Goal: Navigation & Orientation: Find specific page/section

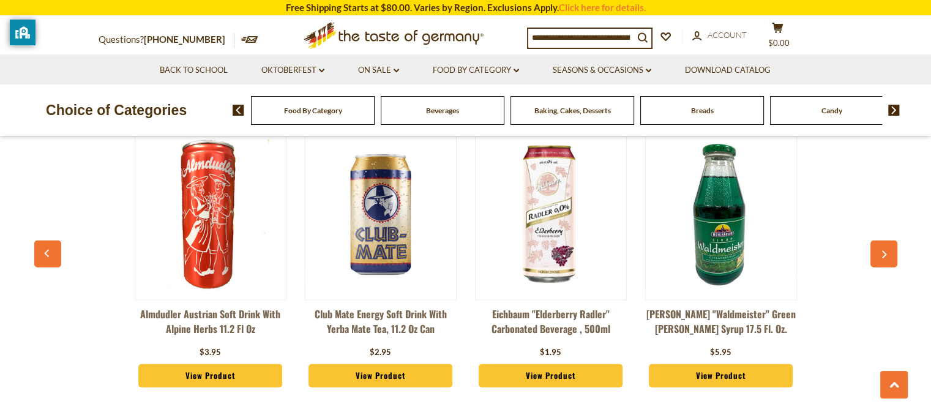
scroll to position [2850, 0]
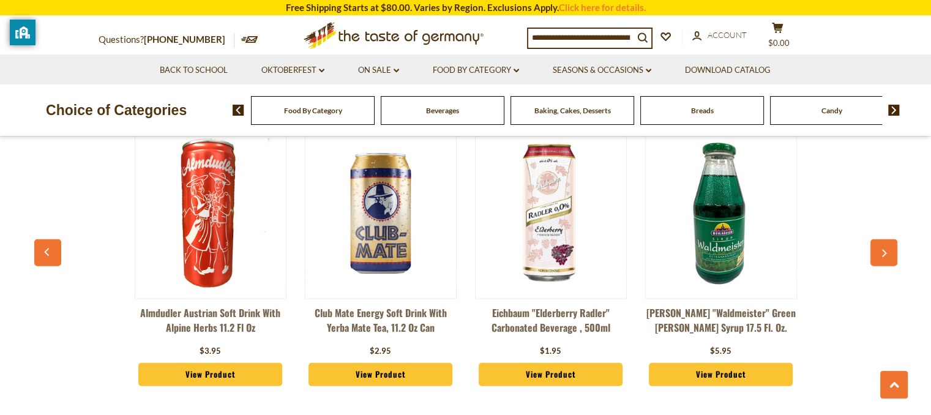
click at [882, 244] on button "button" at bounding box center [883, 252] width 27 height 27
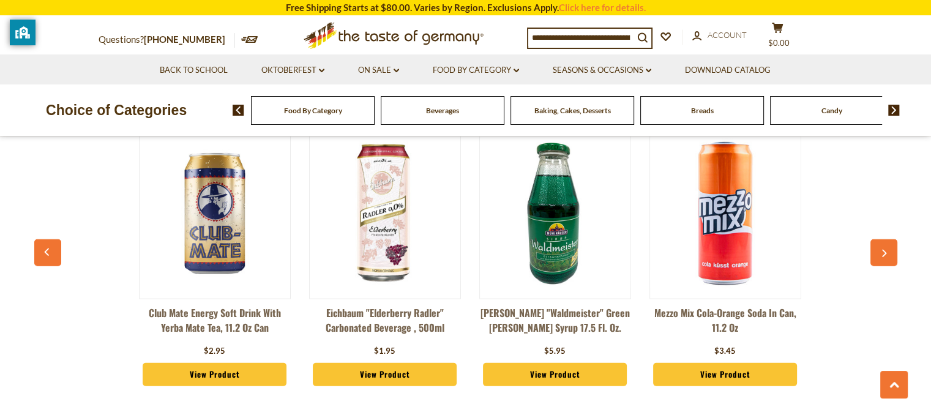
scroll to position [0, 170]
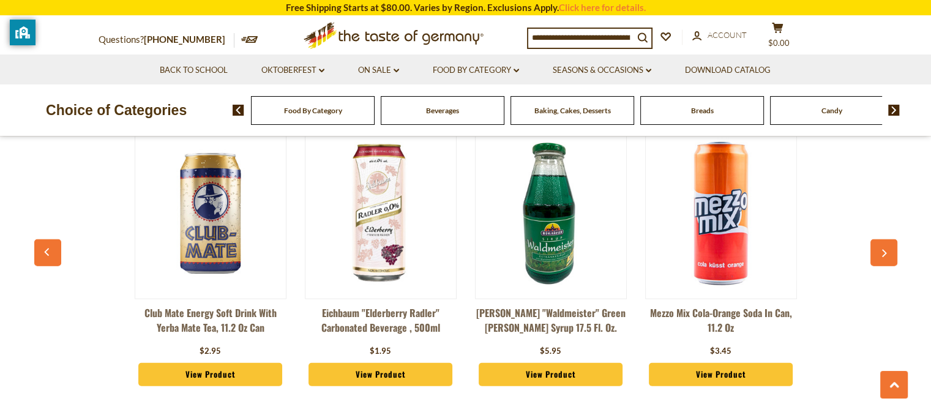
click at [882, 244] on button "button" at bounding box center [883, 252] width 27 height 27
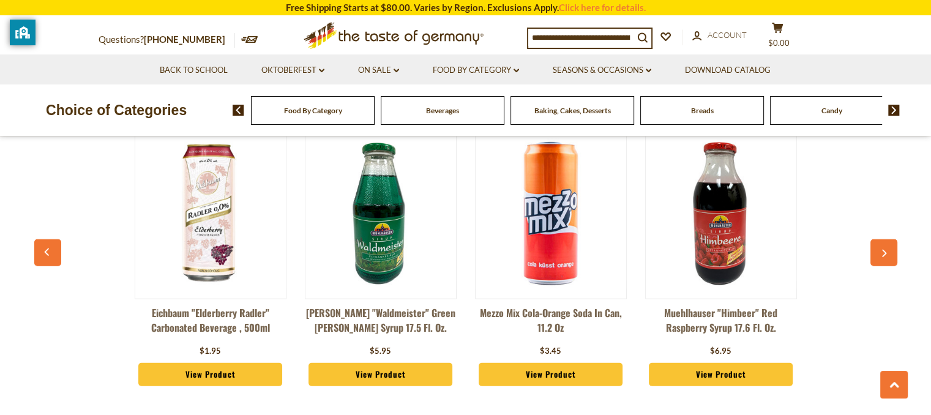
click at [882, 244] on button "button" at bounding box center [883, 252] width 27 height 27
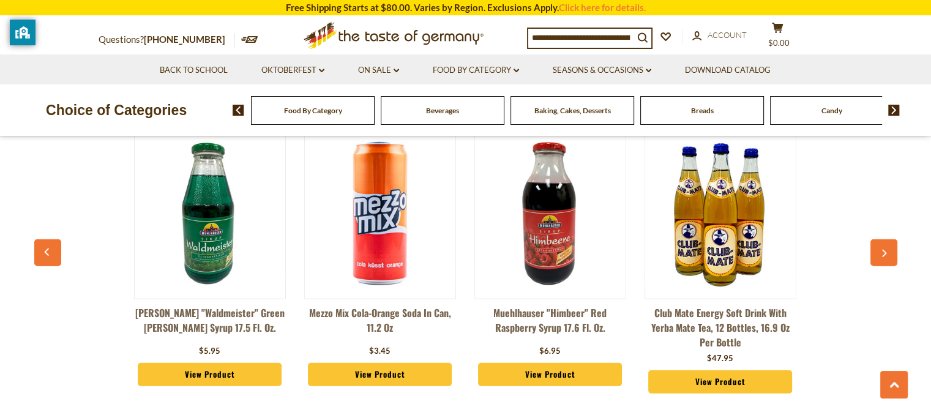
click at [882, 244] on button "button" at bounding box center [883, 252] width 27 height 27
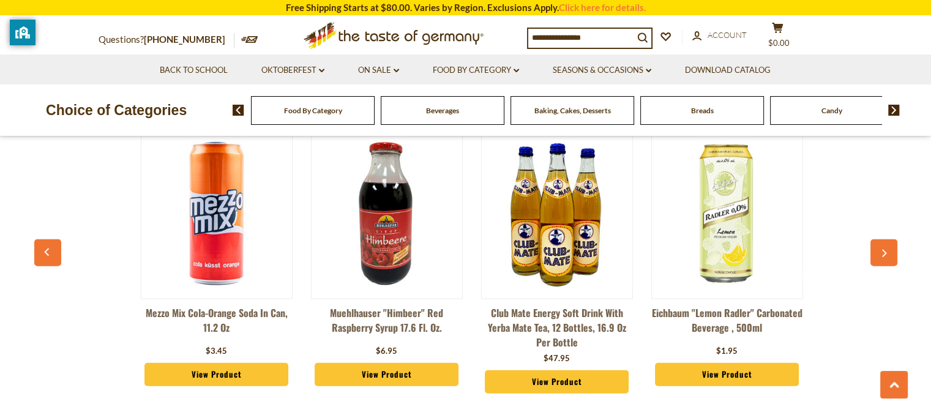
scroll to position [0, 681]
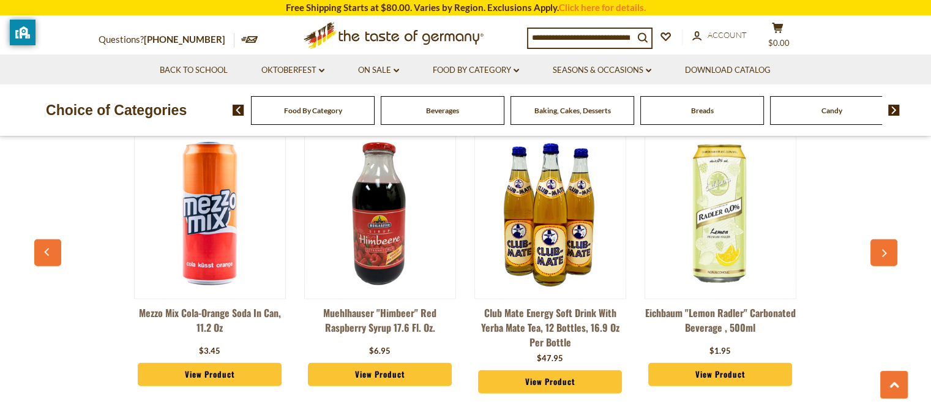
click at [375, 101] on div "Baking, Cakes, Desserts" at bounding box center [313, 110] width 124 height 29
click at [375, 119] on div "Baking, Cakes, Desserts" at bounding box center [313, 110] width 124 height 29
click at [589, 110] on span "Baking, Cakes, Desserts" at bounding box center [572, 110] width 77 height 9
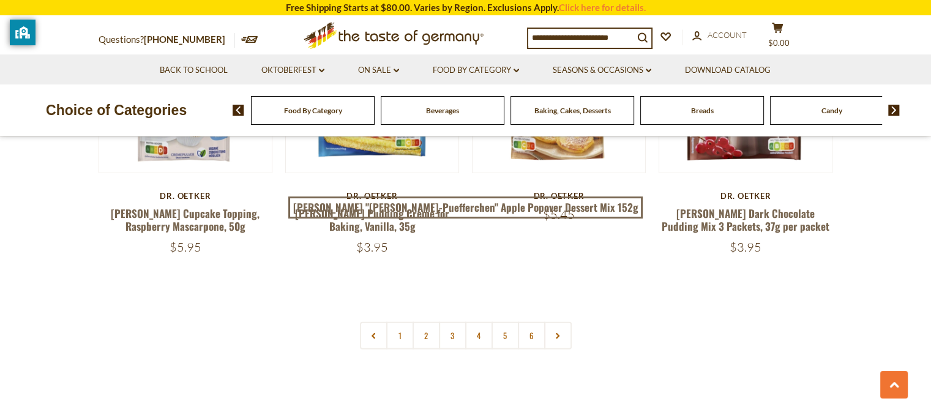
scroll to position [2906, 0]
